Goal: Task Accomplishment & Management: Manage account settings

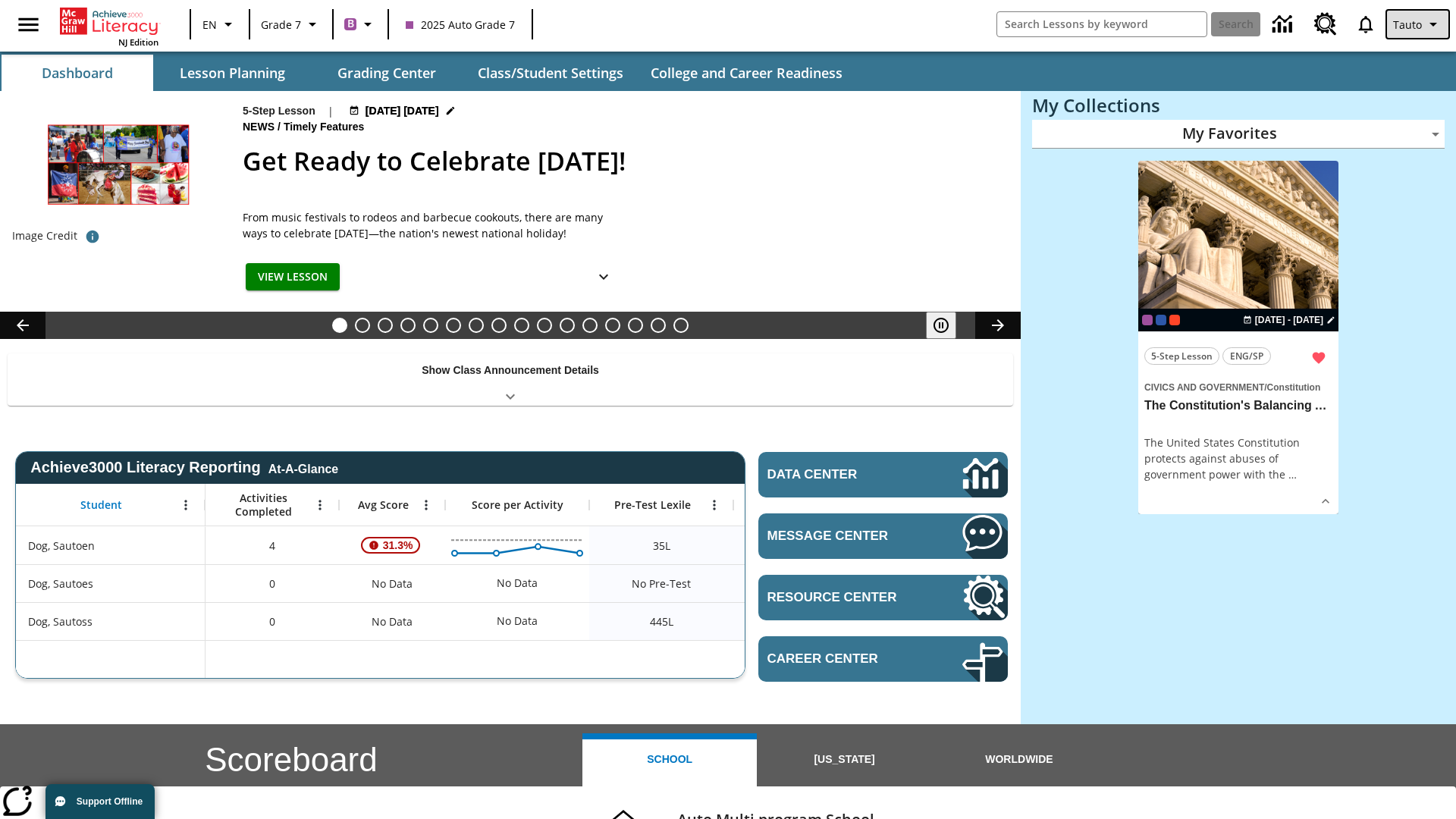
click at [1419, 24] on span "Tauto" at bounding box center [1407, 25] width 29 height 16
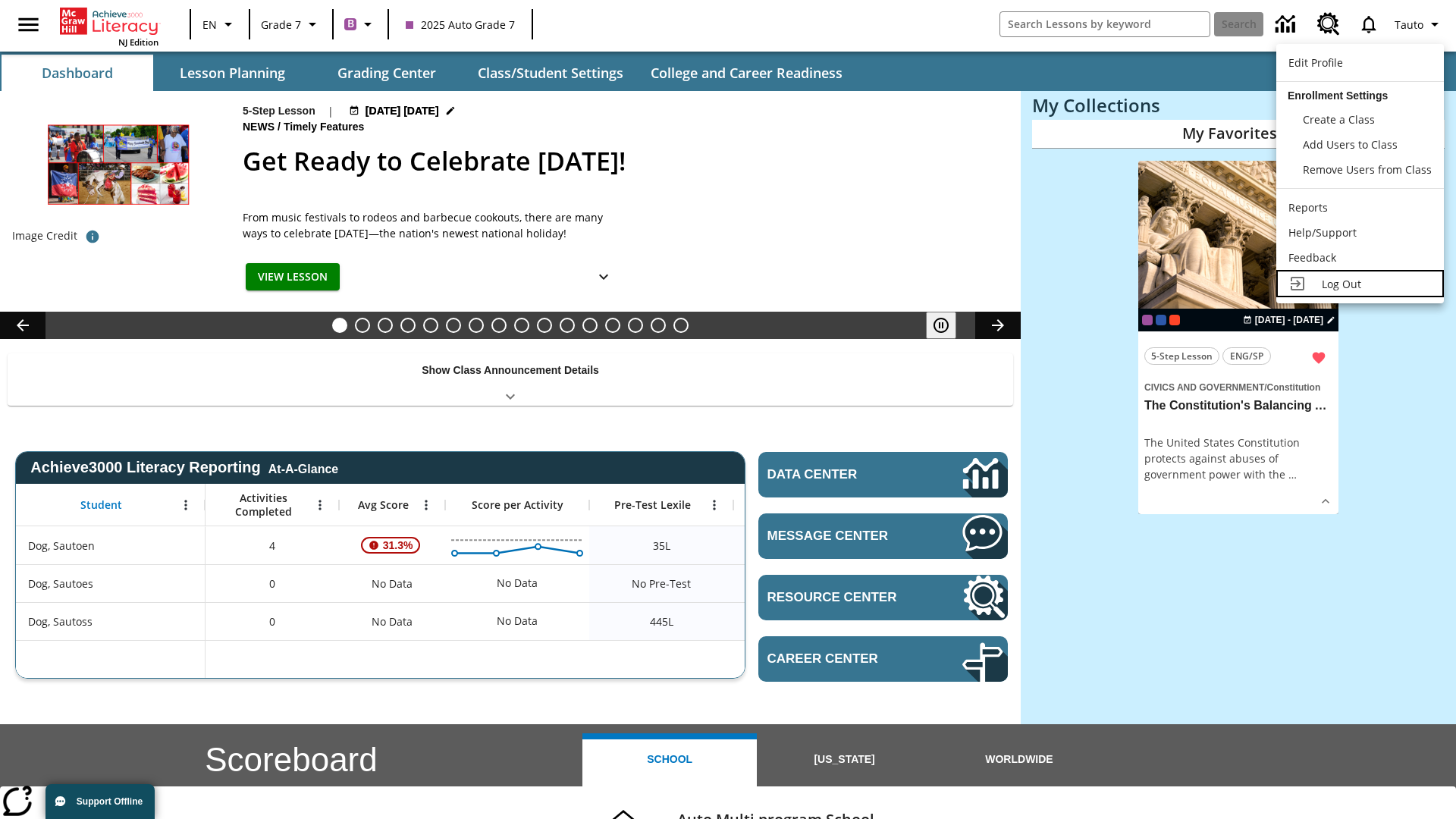
click at [1360, 284] on span "Log Out" at bounding box center [1342, 284] width 39 height 15
